Goal: Task Accomplishment & Management: Use online tool/utility

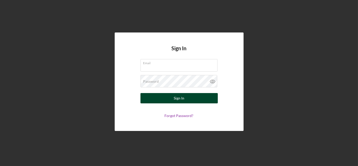
type input "tking@womenventure.org"
click at [186, 98] on button "Sign In" at bounding box center [179, 98] width 77 height 10
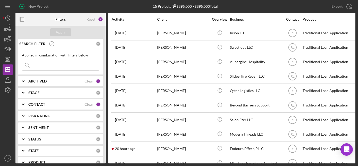
click at [34, 104] on b "CONTACT" at bounding box center [36, 104] width 17 height 4
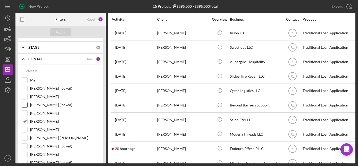
scroll to position [47, 0]
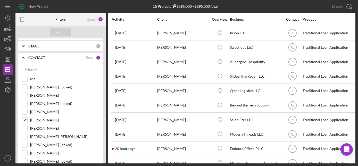
click at [135, 7] on div "15 Projects $895,000 • $895,000 Total" at bounding box center [185, 6] width 113 height 13
click at [23, 120] on input "Ryan Llewellyn" at bounding box center [24, 120] width 5 height 5
checkbox input "false"
click at [69, 34] on button "Apply" at bounding box center [60, 32] width 21 height 8
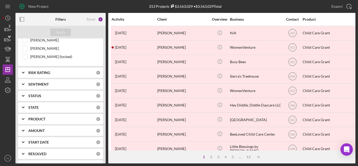
scroll to position [188, 0]
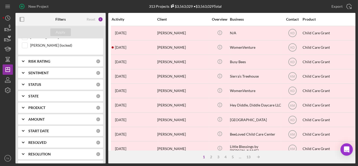
click at [45, 106] on b "PRODUCT" at bounding box center [36, 108] width 17 height 4
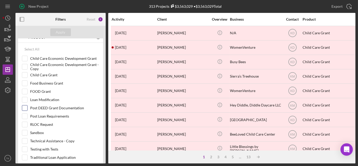
scroll to position [281, 0]
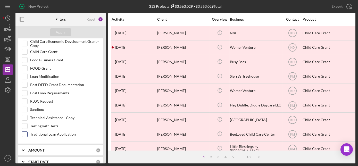
click at [25, 132] on input "Traditional Loan Application" at bounding box center [24, 134] width 5 height 5
checkbox input "true"
click at [57, 33] on div "Apply" at bounding box center [61, 32] width 10 height 8
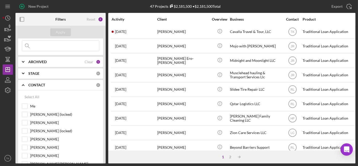
scroll to position [0, 0]
